Goal: Navigation & Orientation: Find specific page/section

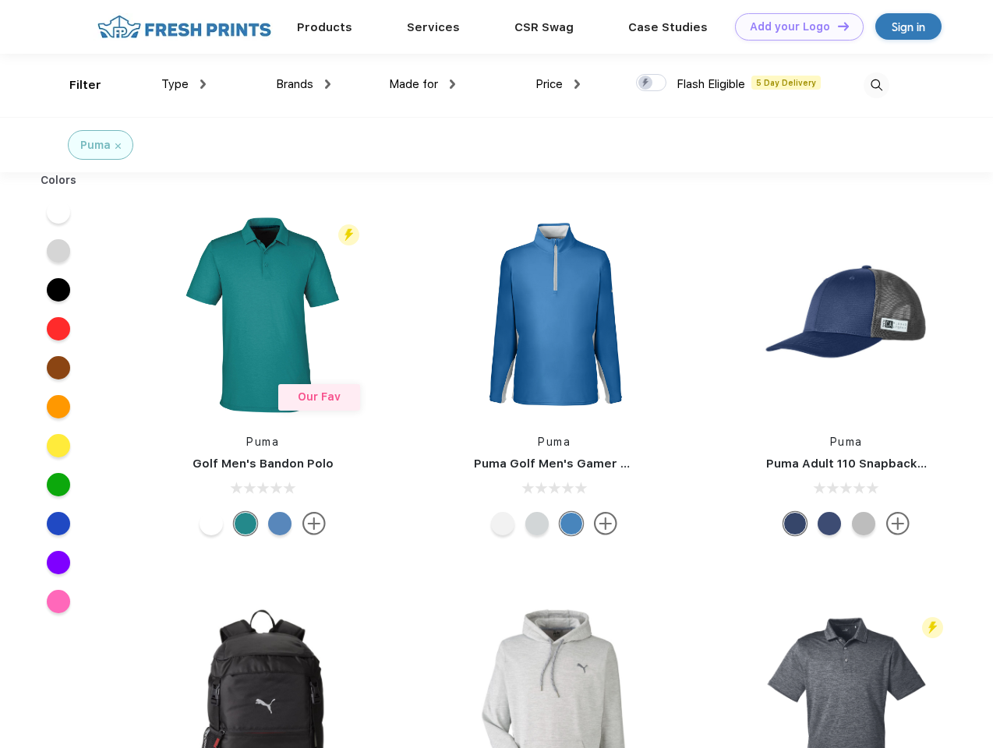
scroll to position [1, 0]
click at [794, 27] on link "Add your Logo Design Tool" at bounding box center [799, 26] width 129 height 27
click at [0, 0] on div "Design Tool" at bounding box center [0, 0] width 0 height 0
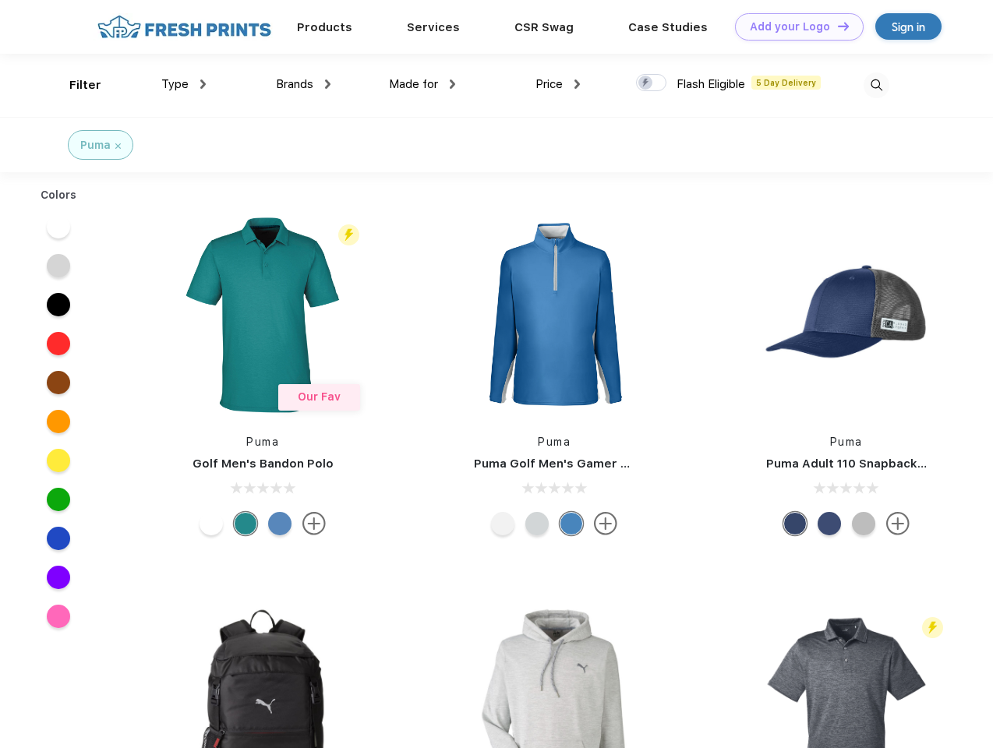
click at [837, 26] on link "Add your Logo Design Tool" at bounding box center [799, 26] width 129 height 27
click at [75, 85] on div "Filter" at bounding box center [85, 85] width 32 height 18
click at [184, 84] on span "Type" at bounding box center [174, 84] width 27 height 14
click at [303, 84] on span "Brands" at bounding box center [294, 84] width 37 height 14
click at [423, 84] on span "Made for" at bounding box center [413, 84] width 49 height 14
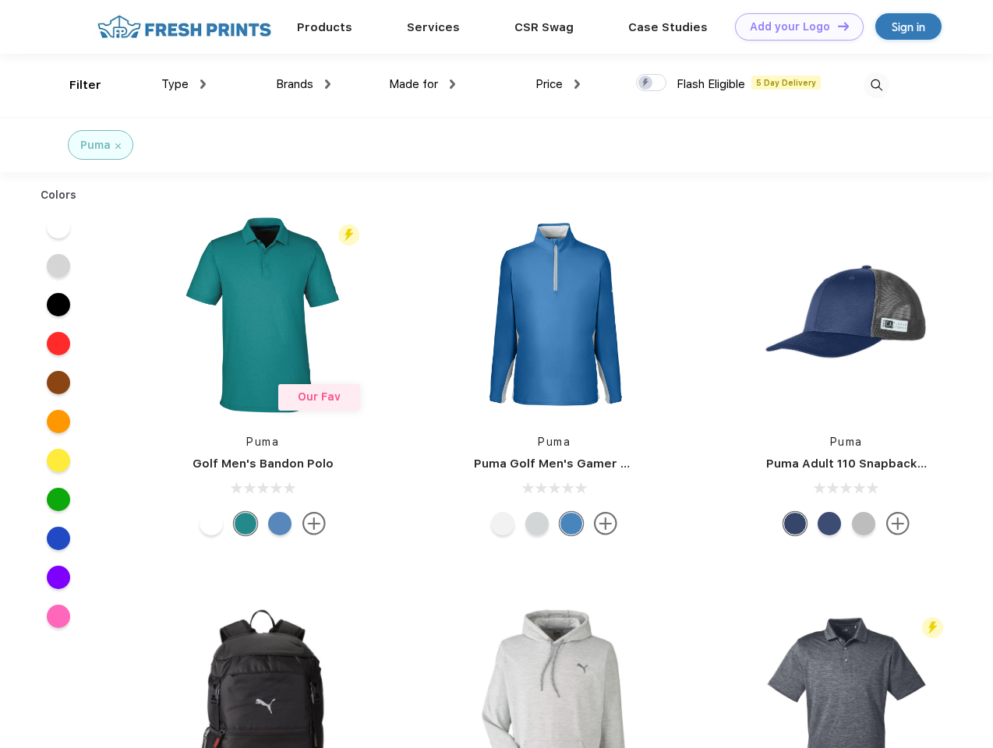
click at [558, 84] on span "Price" at bounding box center [549, 84] width 27 height 14
click at [652, 83] on div at bounding box center [651, 82] width 30 height 17
click at [646, 83] on input "checkbox" at bounding box center [641, 78] width 10 height 10
click at [876, 85] on img at bounding box center [877, 86] width 26 height 26
